Goal: Find specific page/section

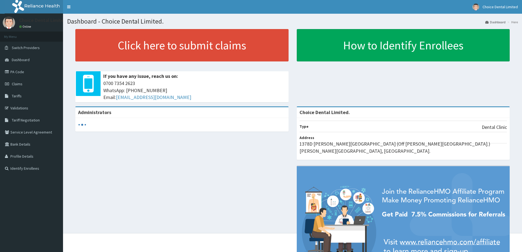
click at [18, 73] on link "PA Code" at bounding box center [31, 72] width 63 height 12
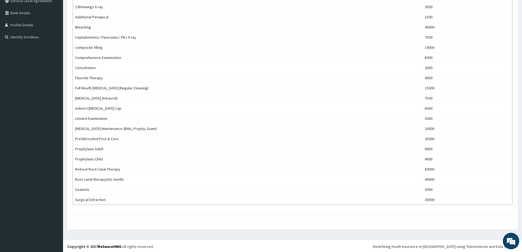
scroll to position [133, 0]
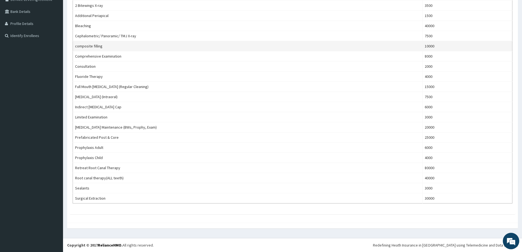
click at [122, 47] on td "composite filling" at bounding box center [248, 46] width 350 height 10
click at [123, 46] on td "composite filling" at bounding box center [248, 46] width 350 height 10
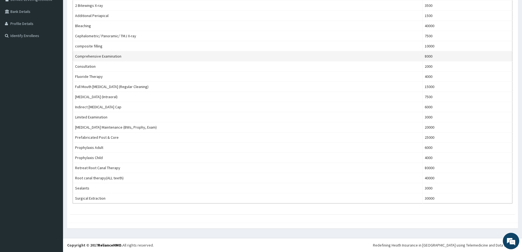
click at [112, 59] on td "Comprehensive Examination" at bounding box center [248, 56] width 350 height 10
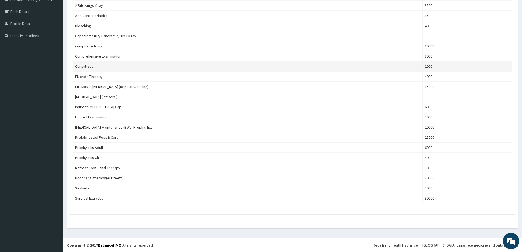
click at [101, 67] on td "Consultation" at bounding box center [248, 66] width 350 height 10
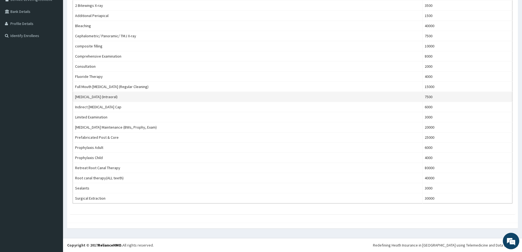
click at [139, 94] on td "[MEDICAL_DATA] (Intraoral)" at bounding box center [248, 97] width 350 height 10
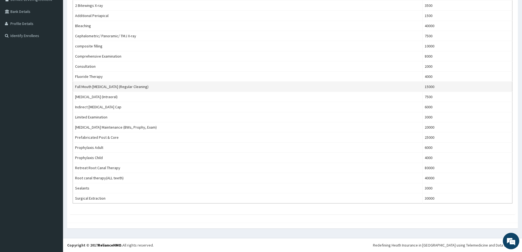
click at [145, 86] on td "Full Mouth [MEDICAL_DATA] (Regular Cleaning)" at bounding box center [248, 87] width 350 height 10
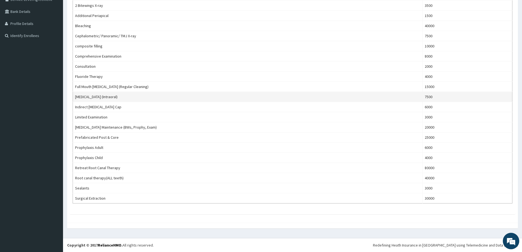
click at [108, 96] on td "[MEDICAL_DATA] (Intraoral)" at bounding box center [248, 97] width 350 height 10
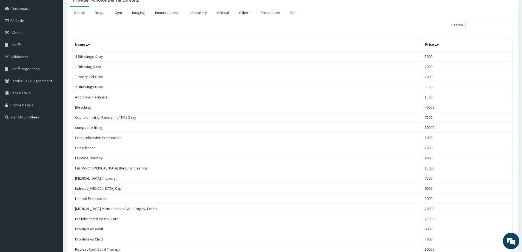
scroll to position [51, 0]
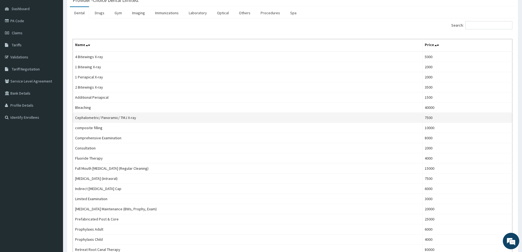
click at [258, 122] on td "Cephalometric/ Panoramic/ TMJ X-ray" at bounding box center [248, 118] width 350 height 10
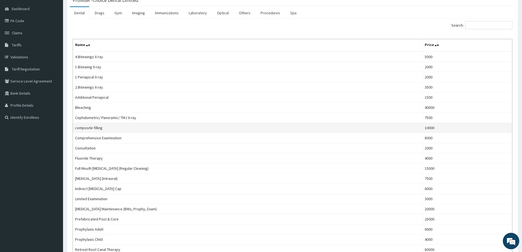
click at [113, 128] on td "composite filling" at bounding box center [248, 128] width 350 height 10
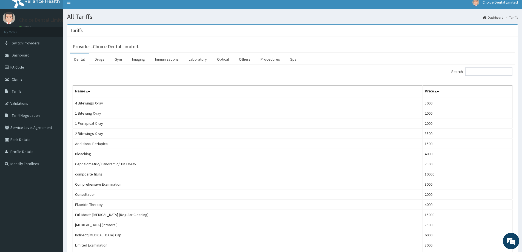
scroll to position [0, 0]
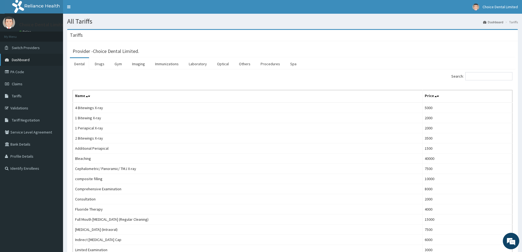
click at [21, 57] on link "Dashboard" at bounding box center [31, 60] width 63 height 12
